Goal: Transaction & Acquisition: Purchase product/service

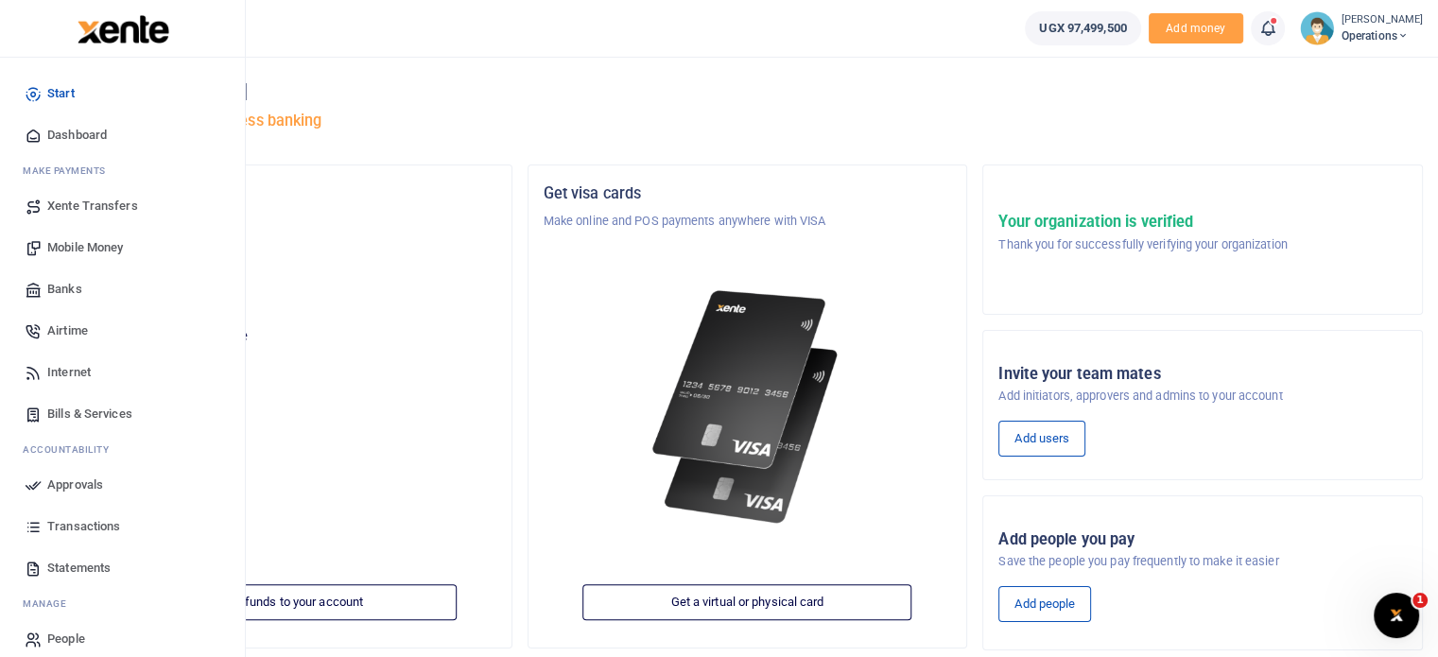
click at [68, 248] on span "Mobile Money" at bounding box center [85, 247] width 76 height 19
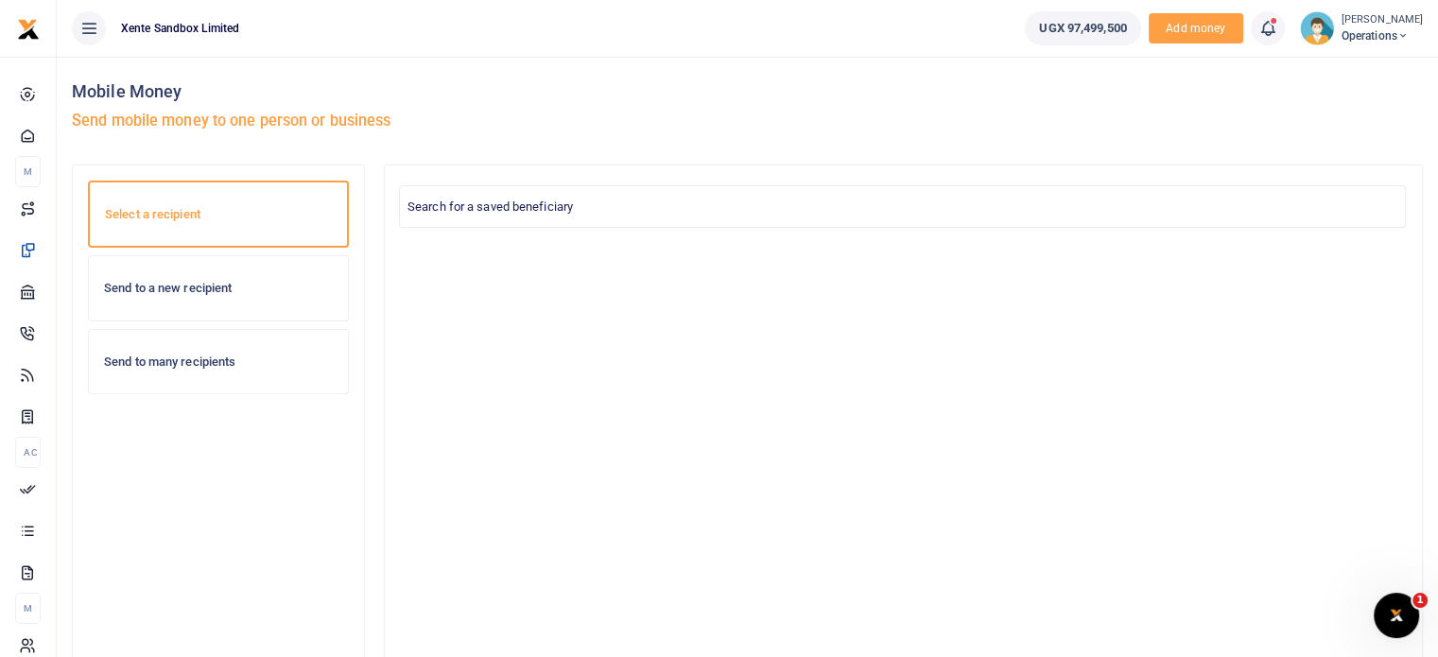
click at [220, 294] on h6 "Send to a new recipient" at bounding box center [218, 288] width 229 height 15
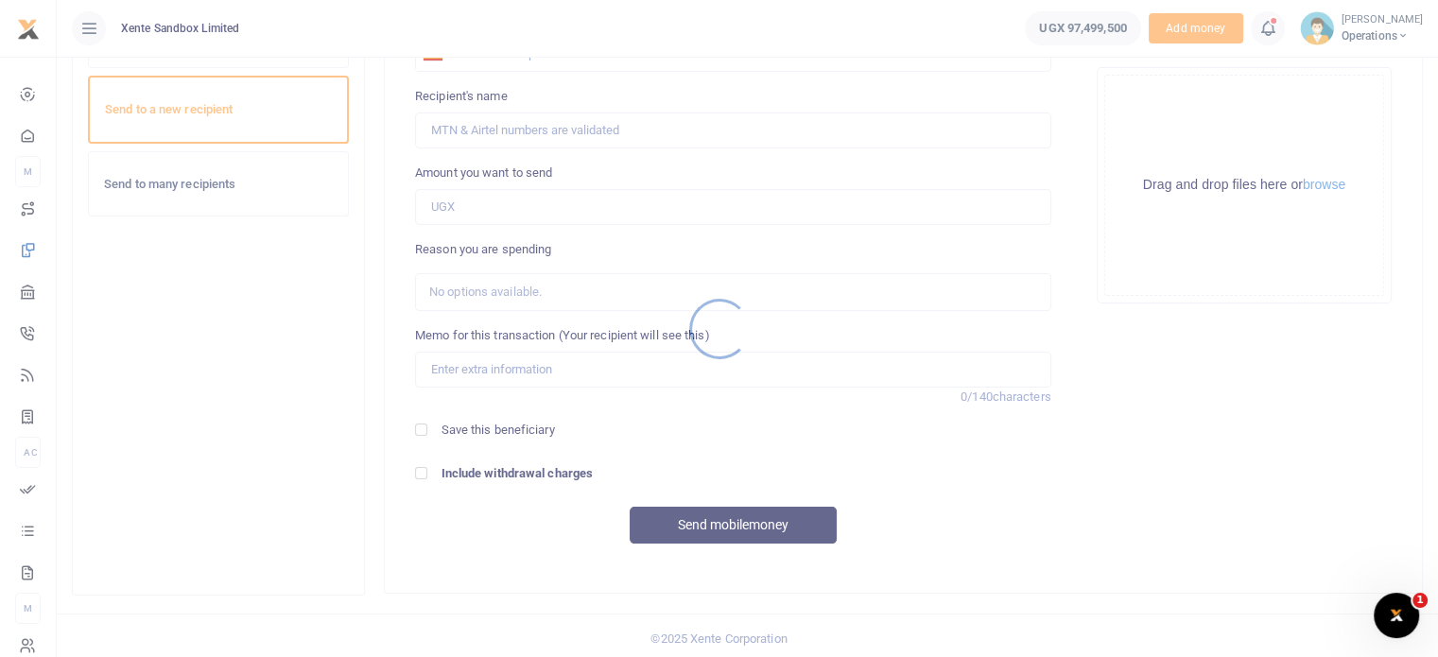
scroll to position [182, 0]
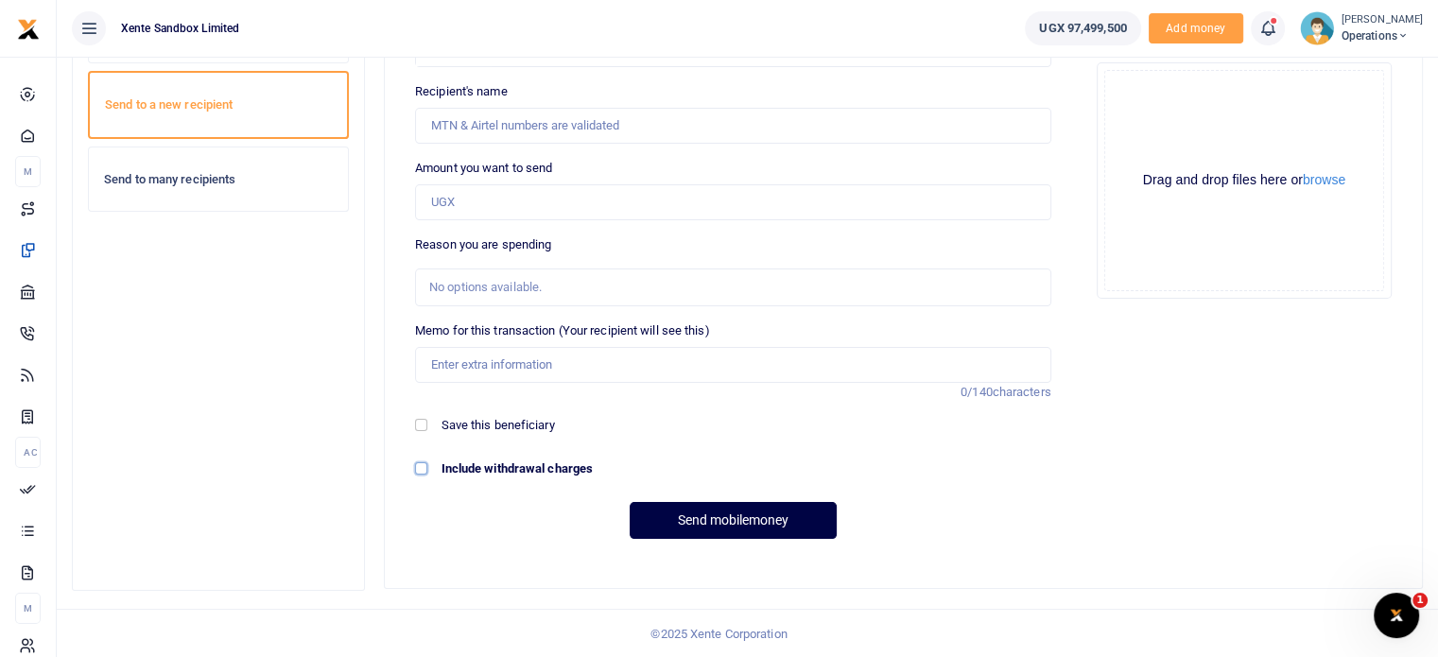
click at [425, 468] on input "Include withdrawal charges" at bounding box center [421, 468] width 12 height 12
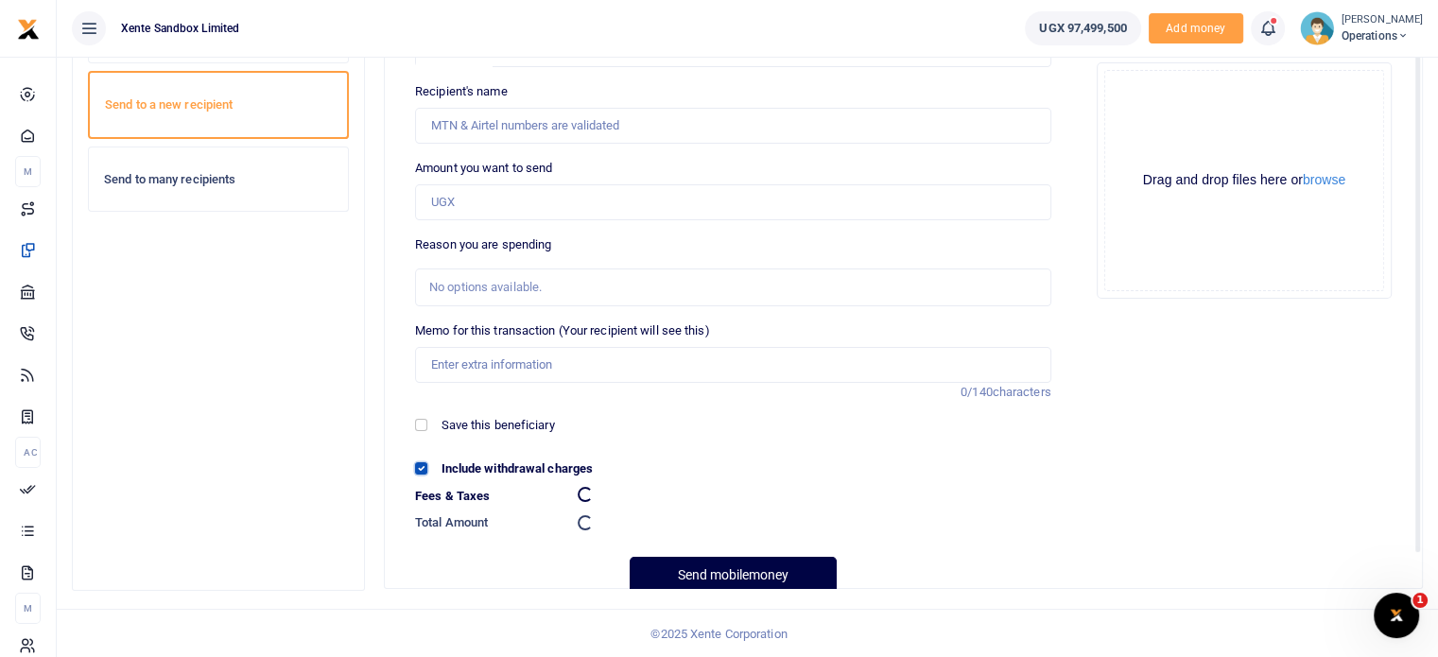
checkbox input "false"
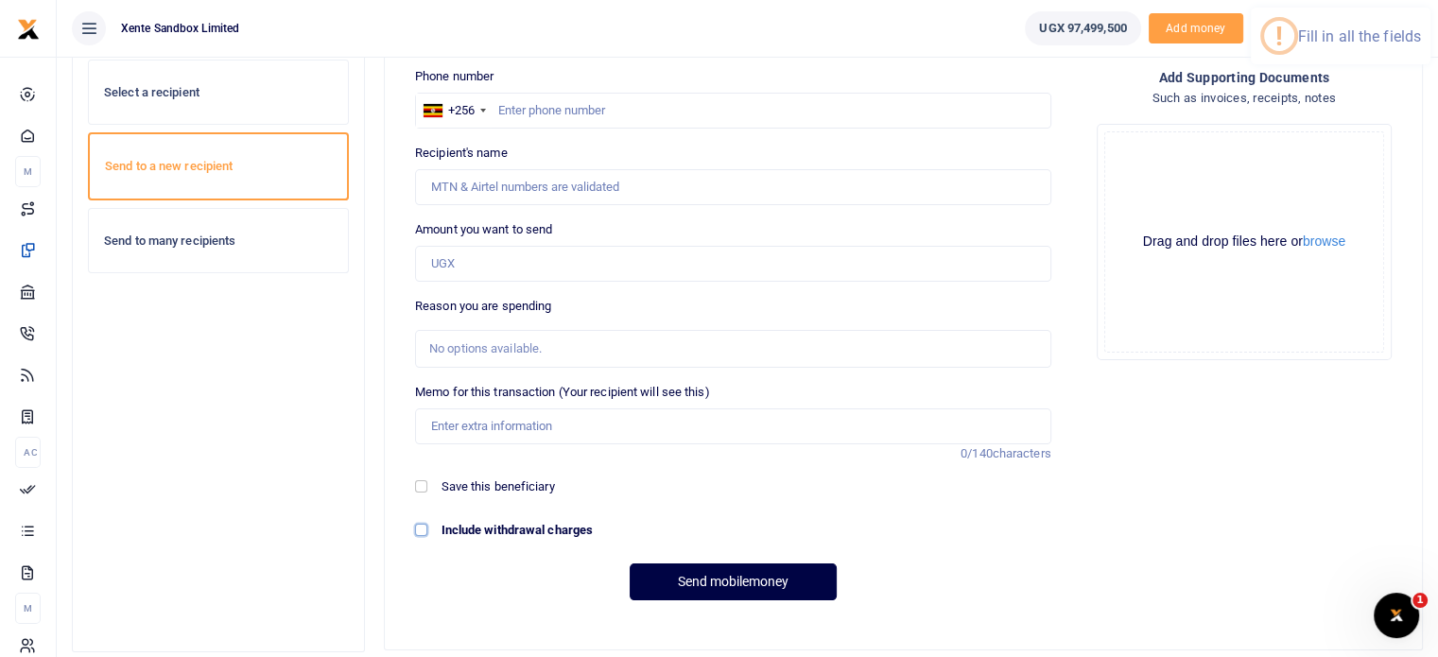
scroll to position [88, 0]
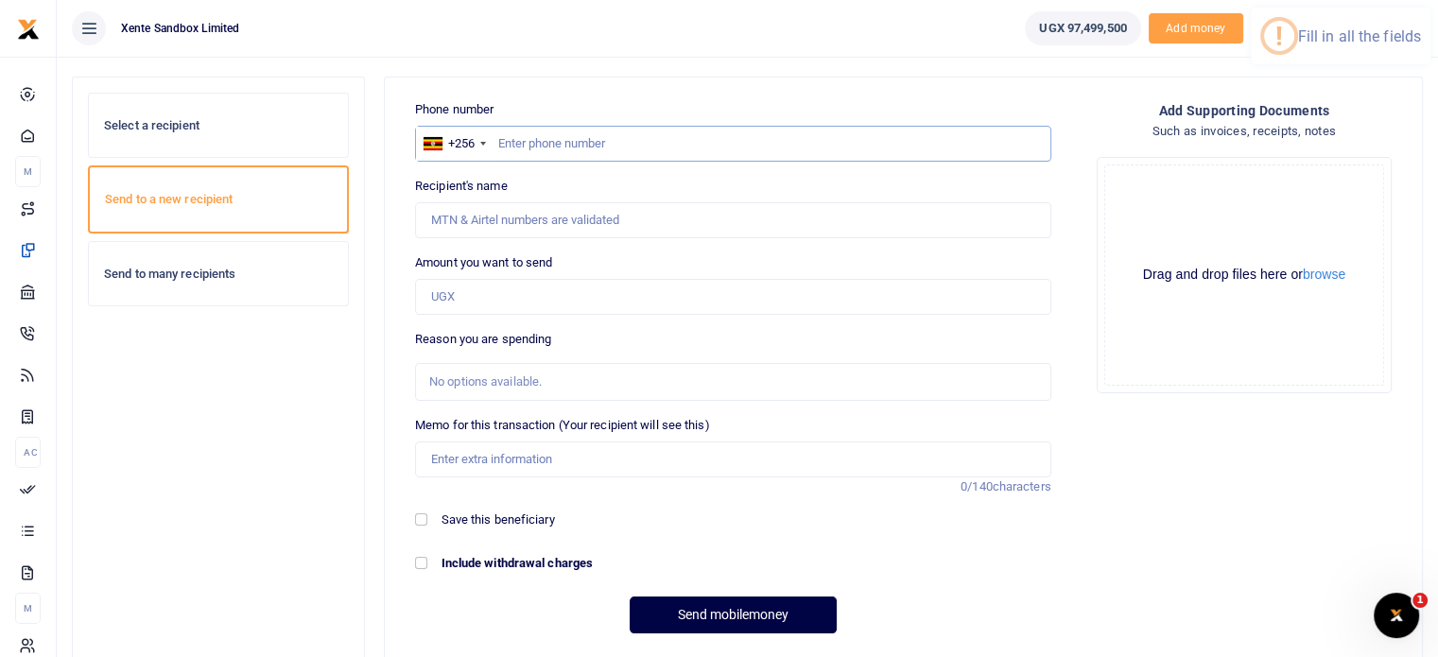
click at [613, 135] on input "text" at bounding box center [733, 144] width 636 height 36
type input "751772772"
click at [470, 151] on div "+256" at bounding box center [461, 143] width 26 height 19
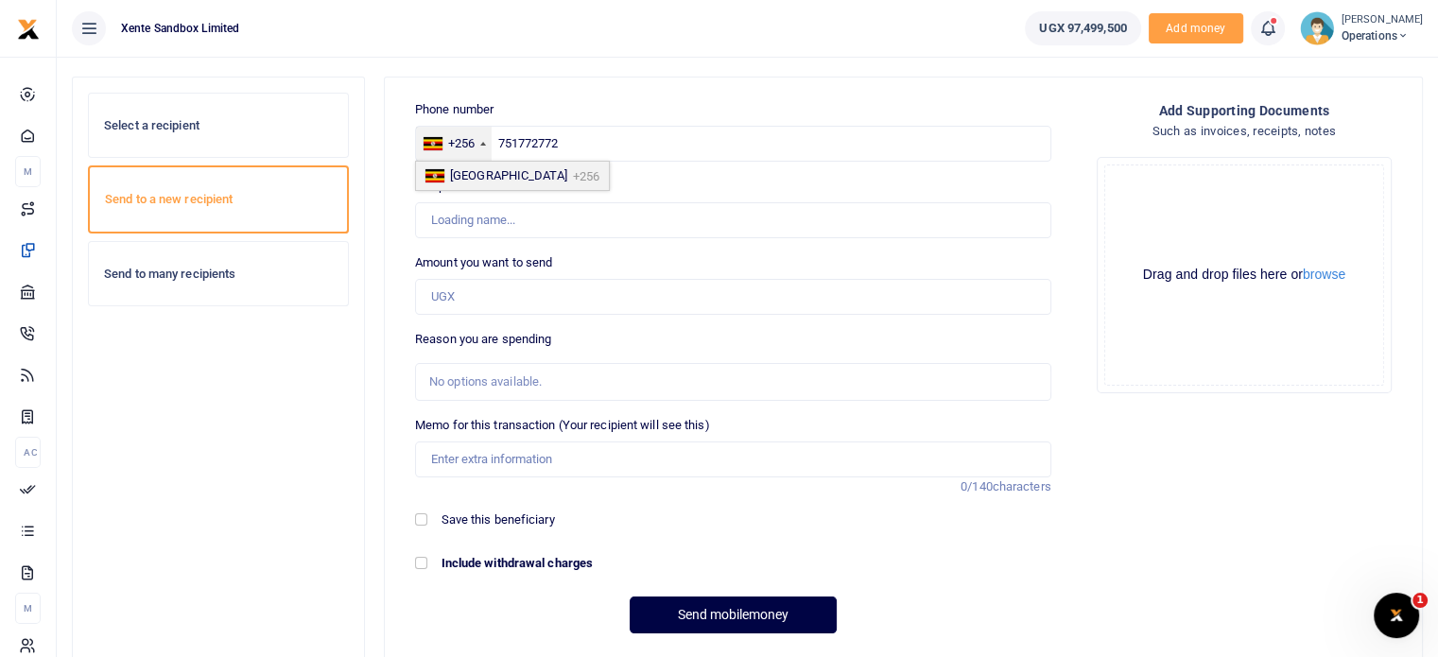
type input "Peter Wamanga"
click at [470, 151] on div "+256" at bounding box center [461, 143] width 26 height 19
click at [568, 298] on input "Amount you want to send" at bounding box center [733, 297] width 636 height 36
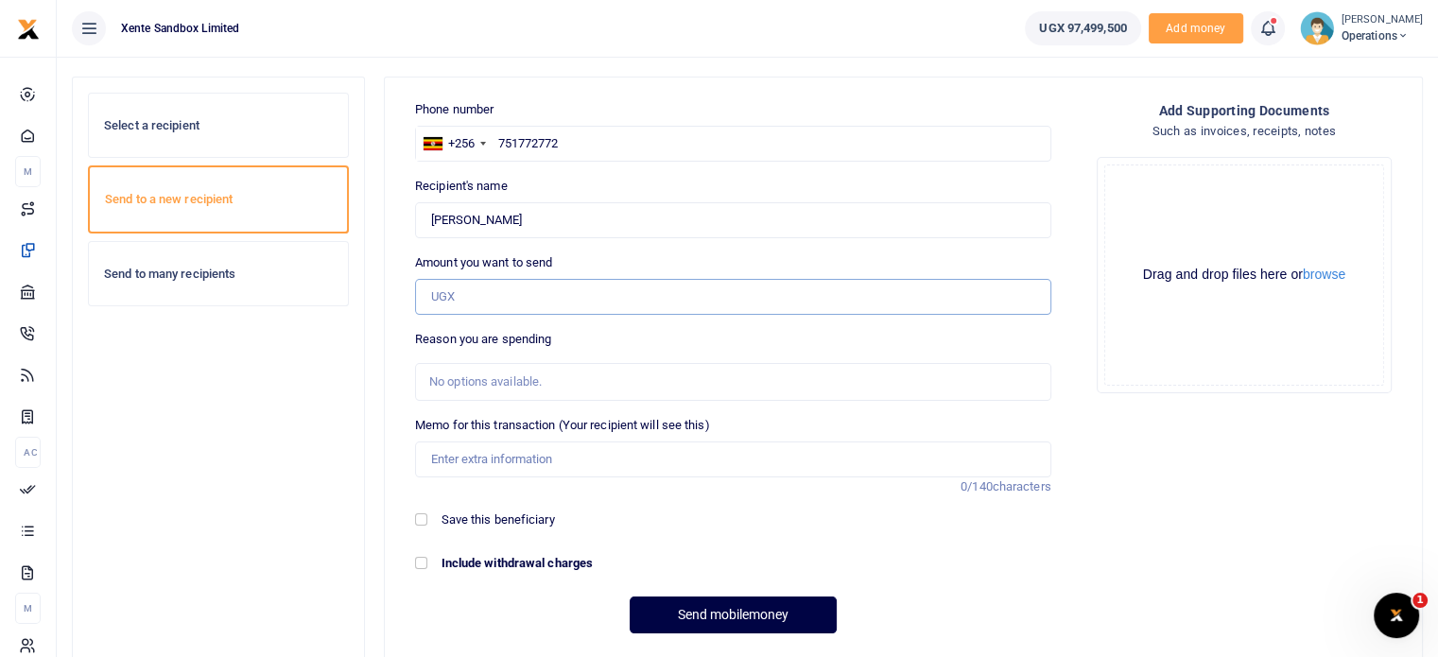
click at [568, 298] on input "Amount you want to send" at bounding box center [733, 297] width 636 height 36
type input "20,000"
click at [422, 561] on input "Include withdrawal charges" at bounding box center [421, 563] width 12 height 12
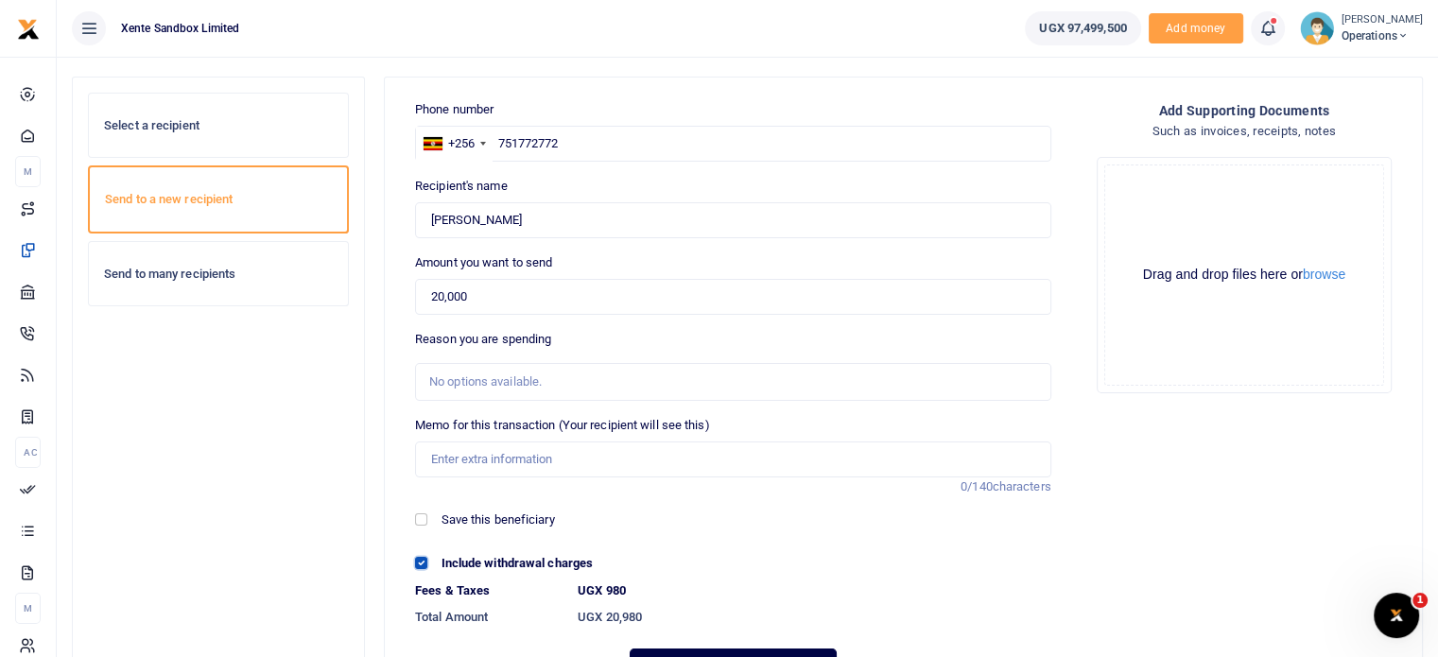
click at [422, 561] on input "Include withdrawal charges" at bounding box center [421, 563] width 12 height 12
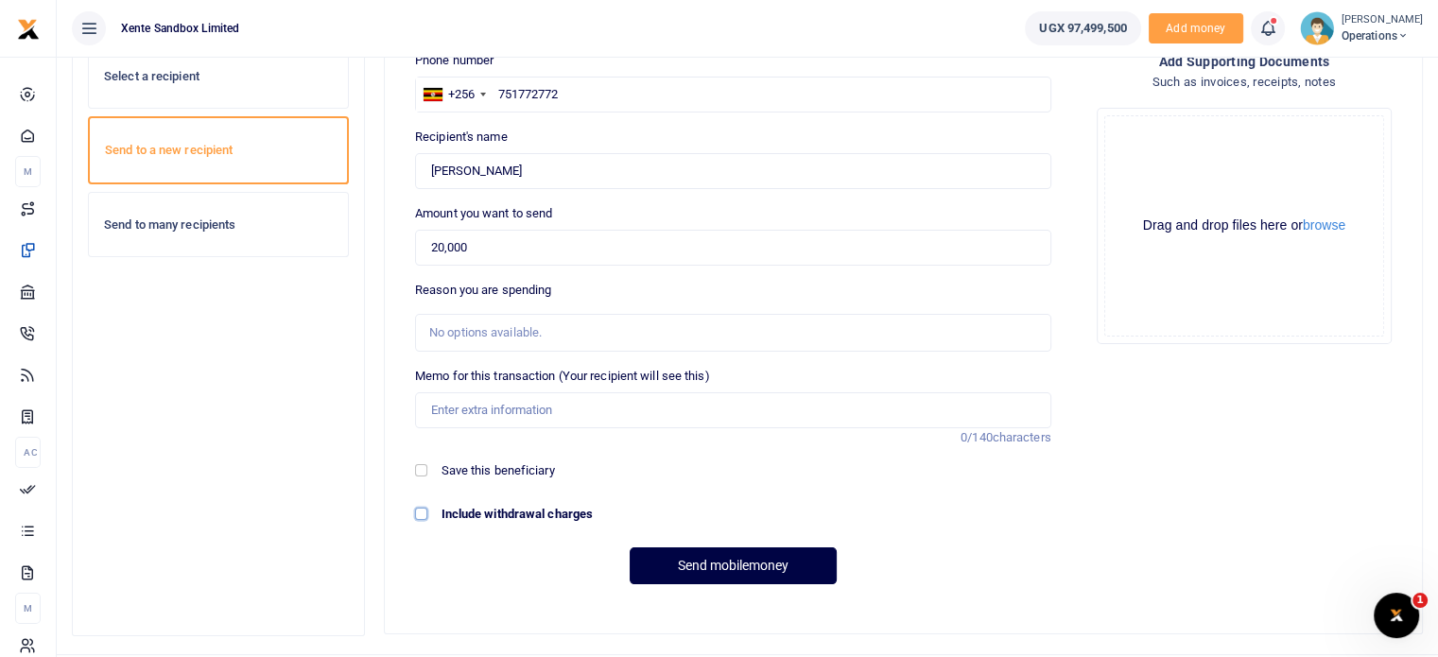
scroll to position [182, 0]
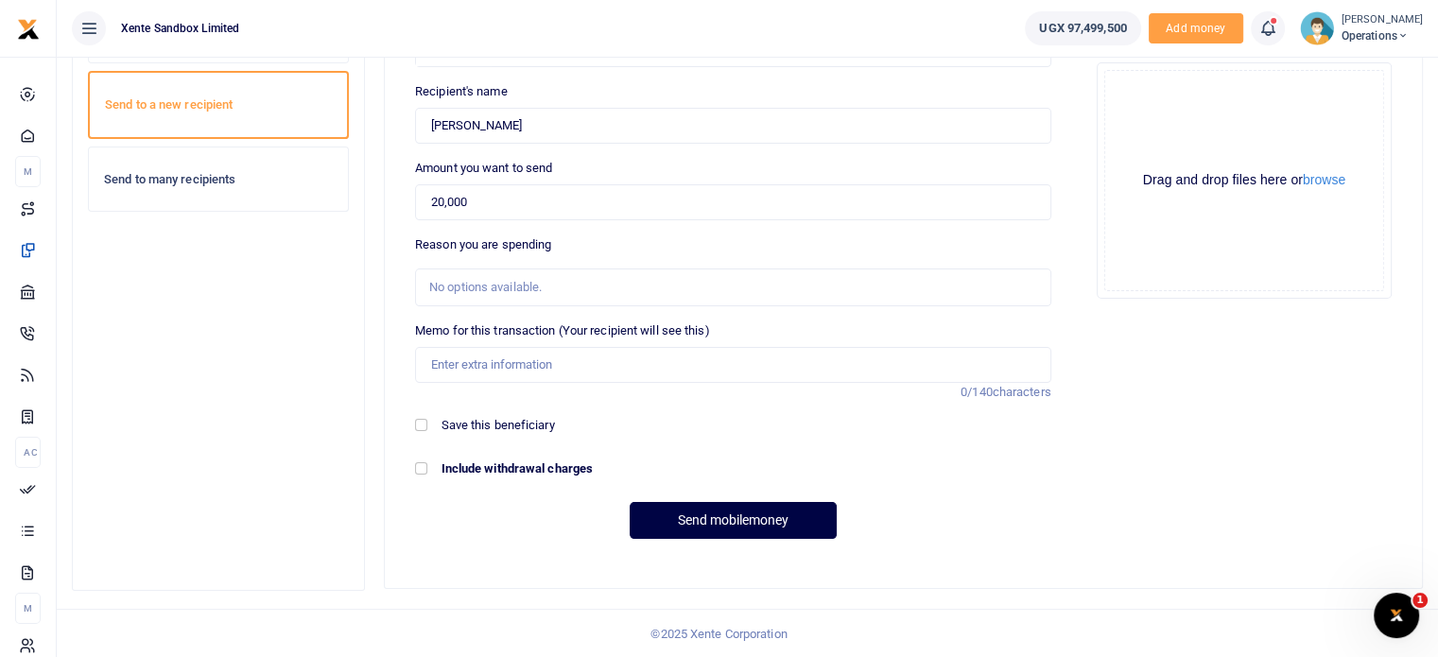
click at [423, 474] on div "Include withdrawal charges" at bounding box center [733, 468] width 636 height 19
click at [421, 471] on input "Include withdrawal charges" at bounding box center [421, 468] width 12 height 12
checkbox input "true"
